Goal: Navigation & Orientation: Find specific page/section

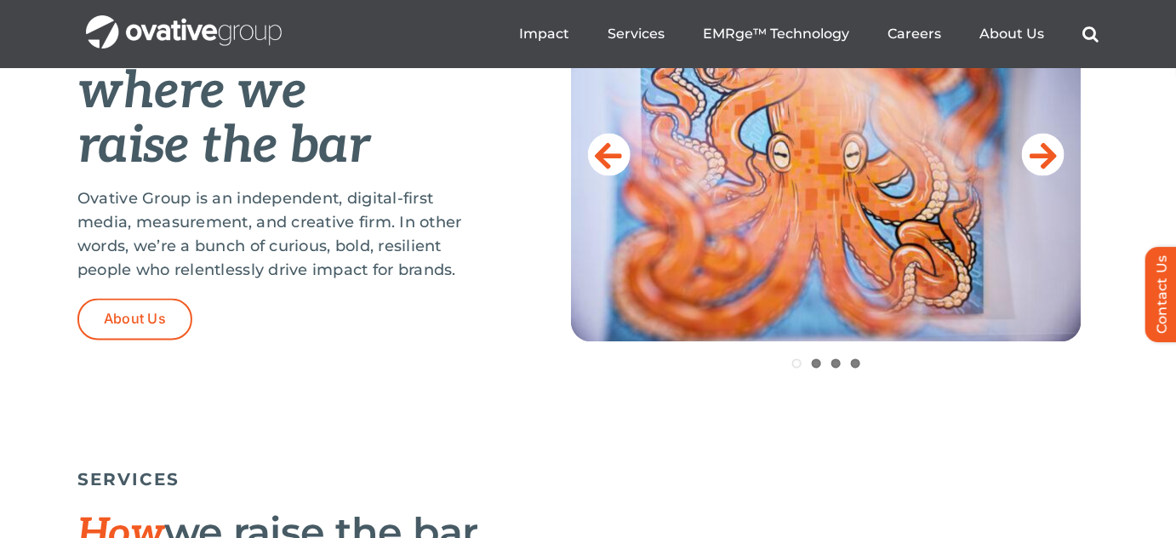
scroll to position [696, 0]
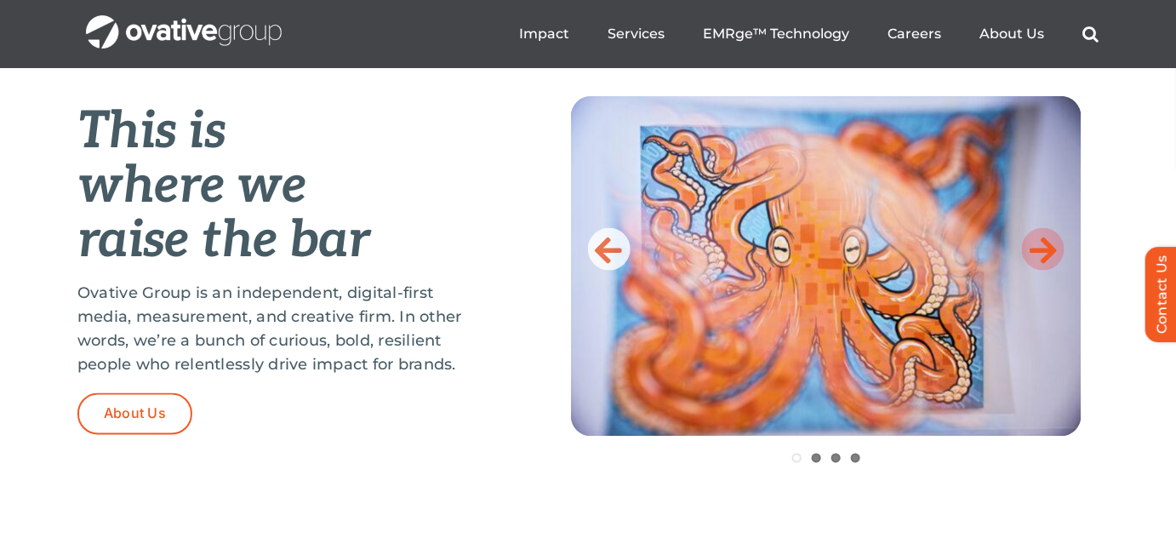
click at [1039, 243] on icon at bounding box center [1044, 249] width 27 height 34
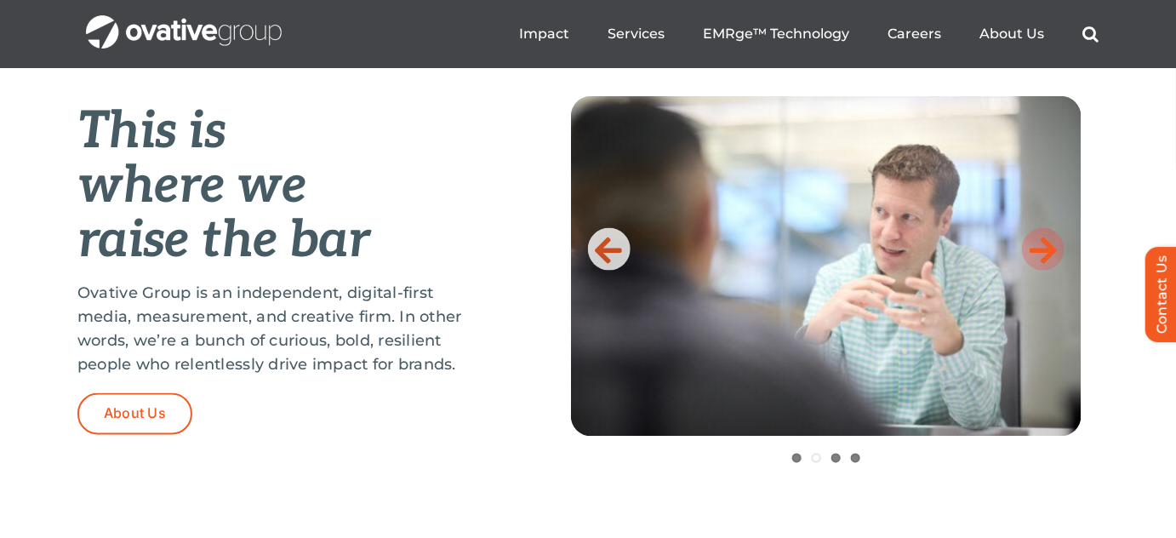
click at [1039, 243] on icon at bounding box center [1044, 249] width 27 height 34
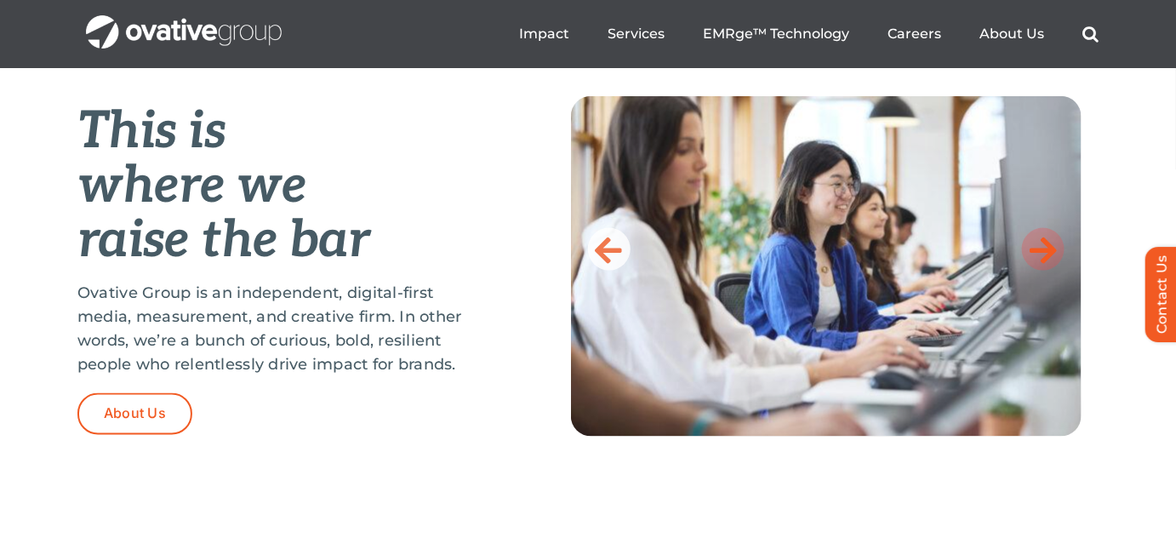
click at [1039, 243] on icon at bounding box center [1044, 249] width 27 height 34
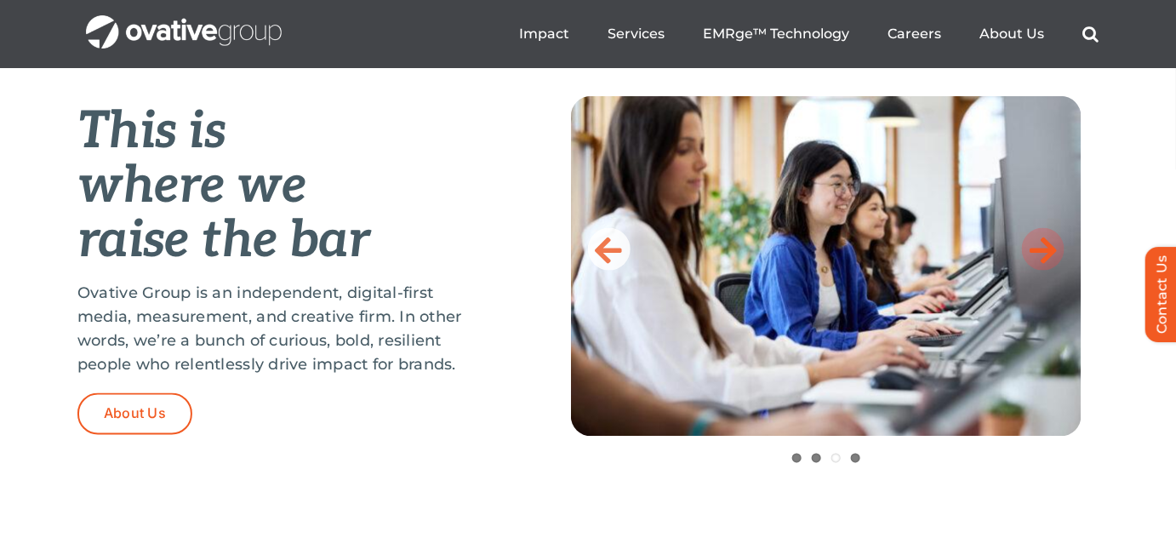
click at [1038, 244] on icon at bounding box center [1044, 249] width 27 height 34
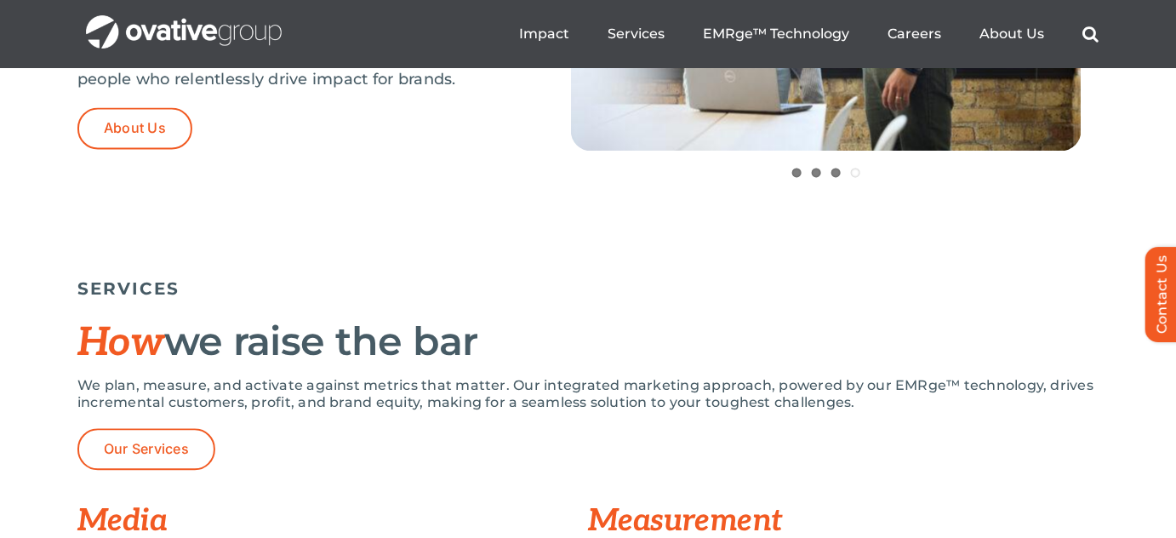
scroll to position [774, 0]
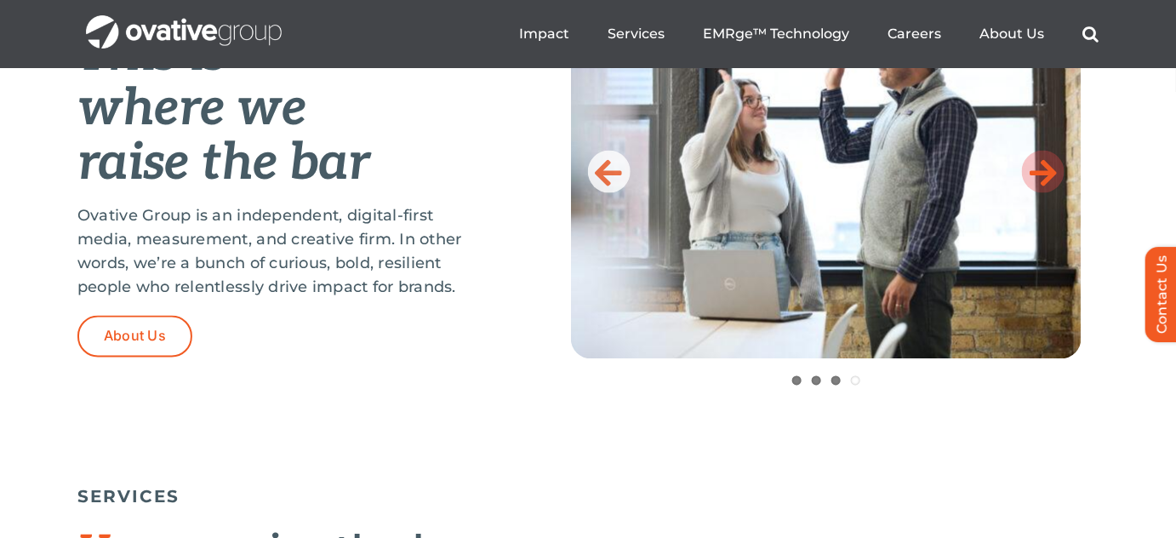
click at [1032, 178] on icon at bounding box center [1044, 172] width 27 height 34
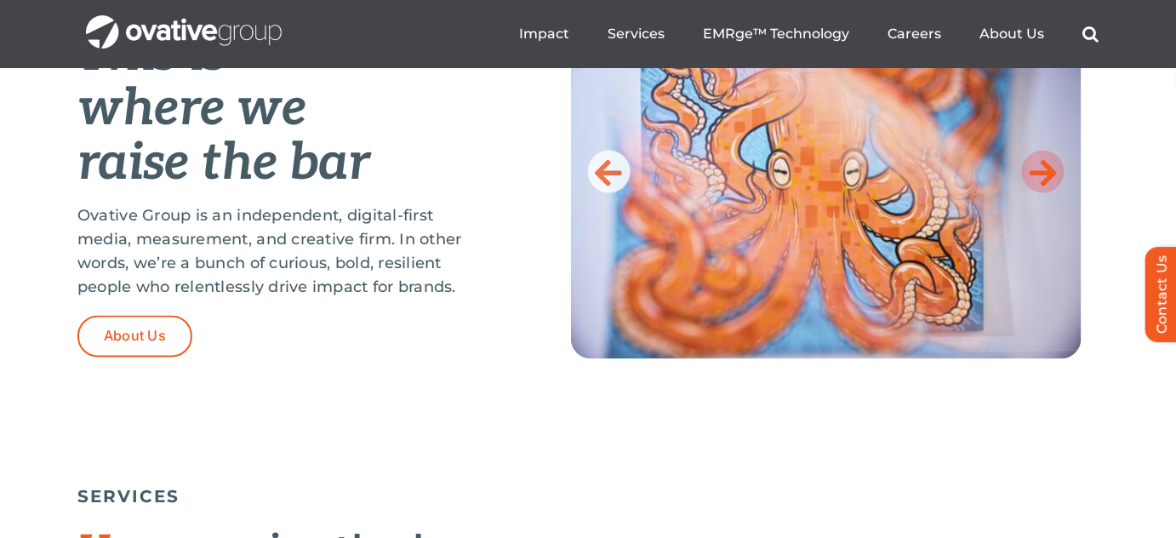
click at [1032, 178] on icon at bounding box center [1044, 172] width 27 height 34
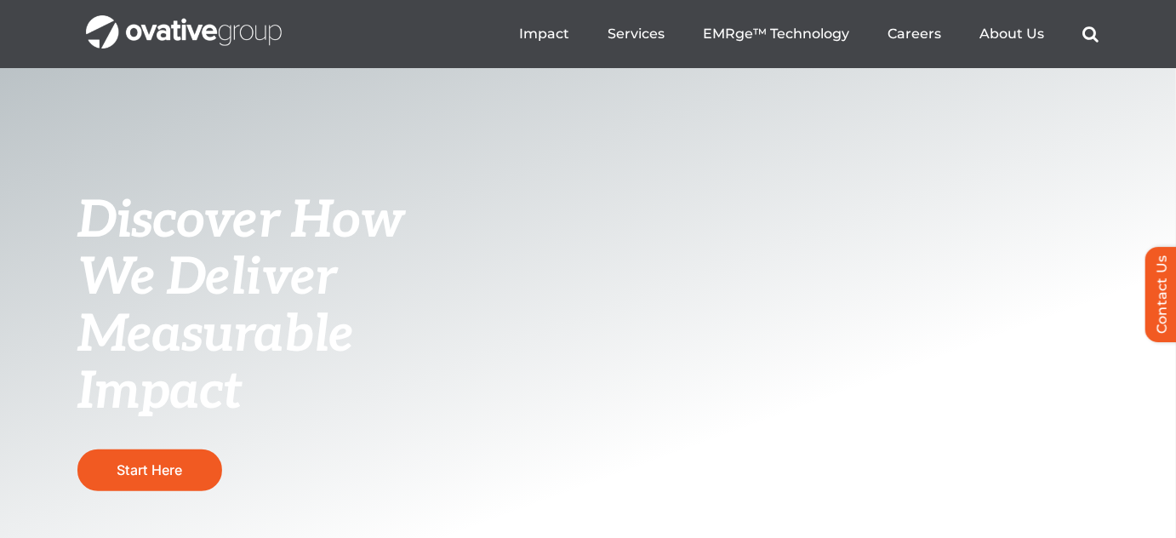
scroll to position [0, 0]
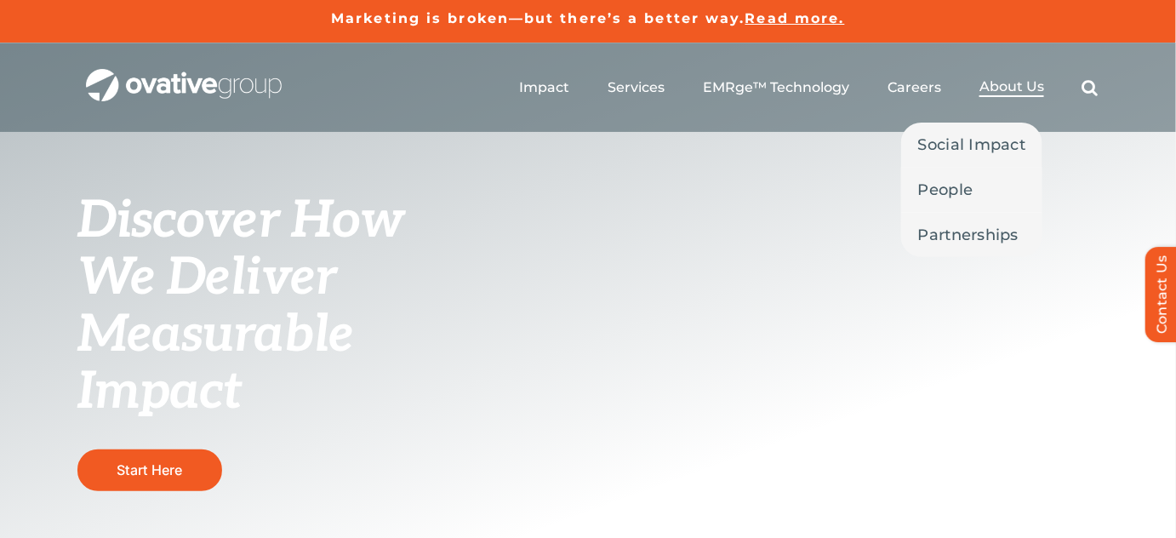
click at [999, 85] on span "About Us" at bounding box center [1011, 86] width 65 height 17
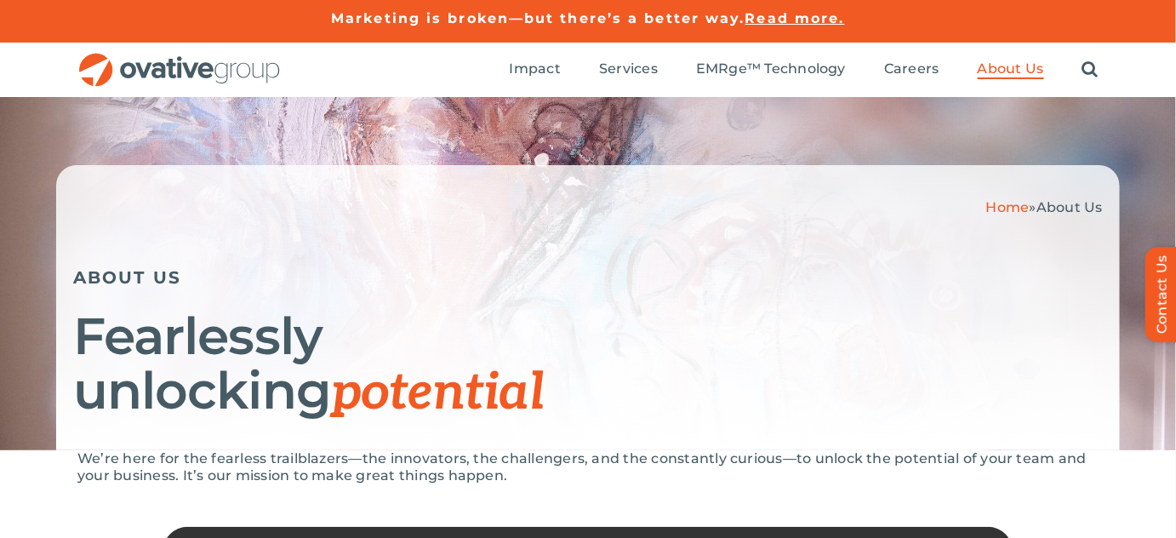
click at [188, 69] on img "OG_Full_horizontal_RGB" at bounding box center [179, 70] width 204 height 35
